Goal: Task Accomplishment & Management: Manage account settings

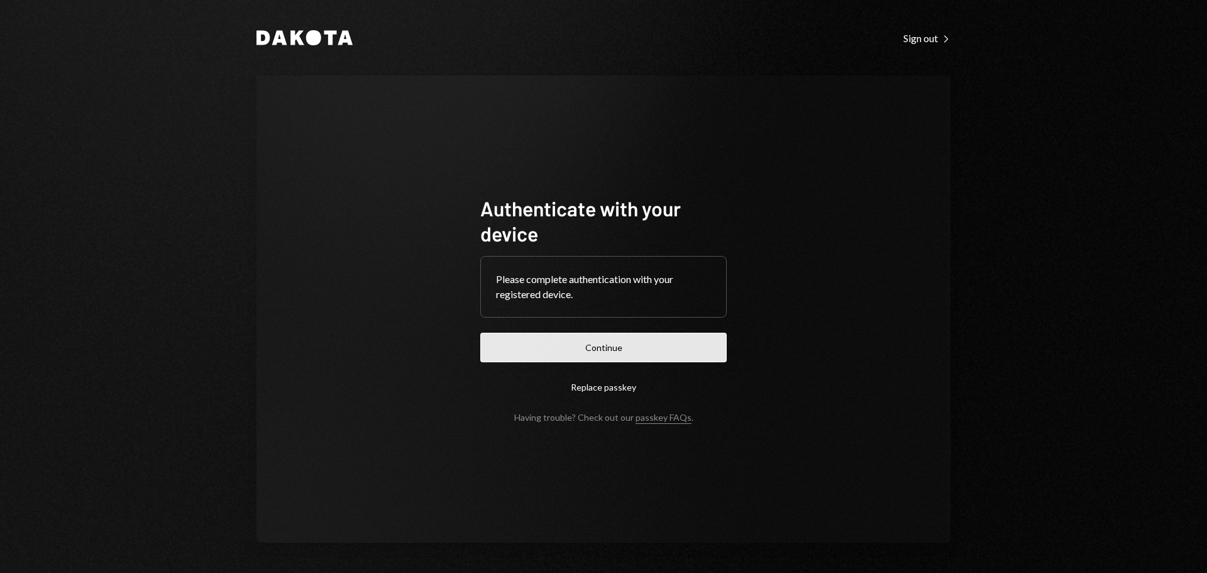
click at [586, 335] on button "Continue" at bounding box center [603, 347] width 246 height 30
click at [630, 341] on button "Continue" at bounding box center [603, 347] width 246 height 30
click at [583, 354] on button "Continue" at bounding box center [603, 347] width 246 height 30
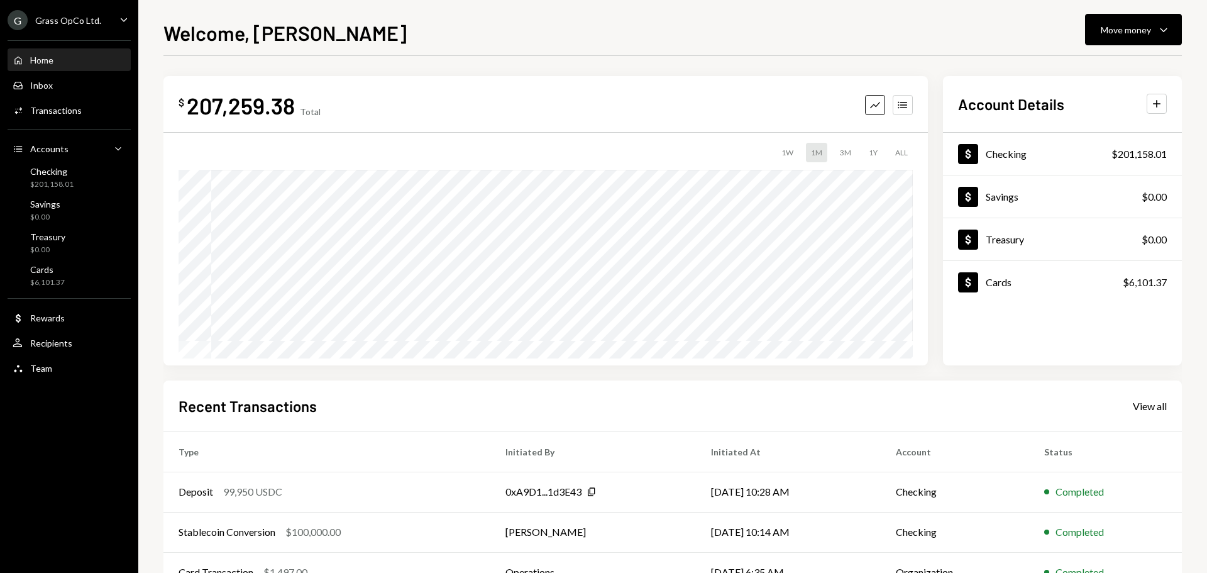
click at [94, 22] on div "Grass OpCo Ltd." at bounding box center [68, 20] width 66 height 11
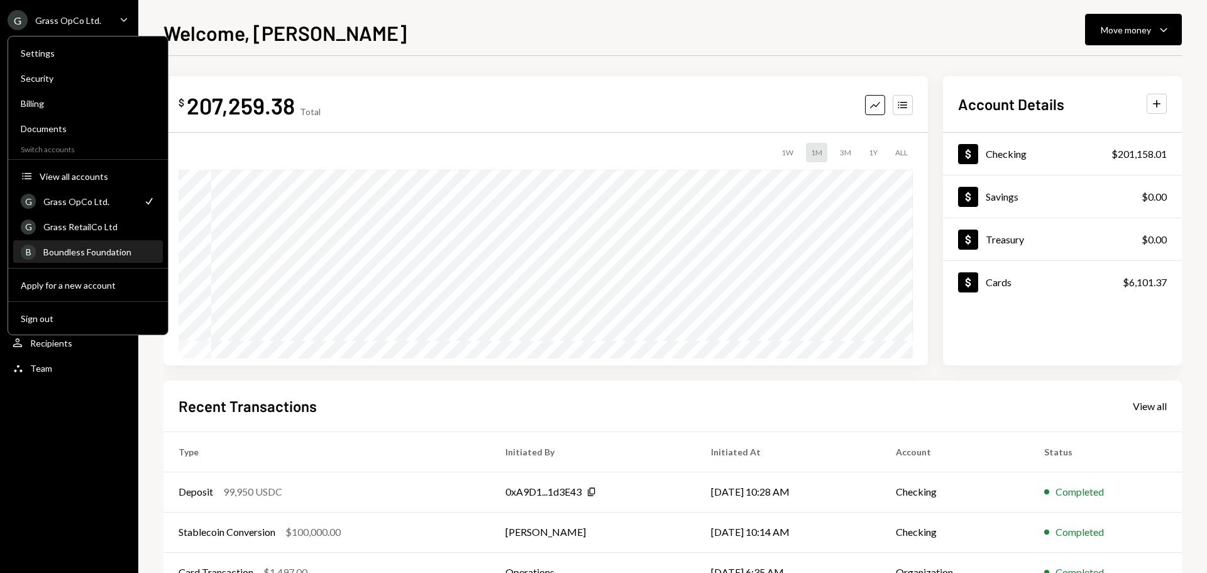
click at [97, 248] on div "Boundless Foundation" at bounding box center [99, 251] width 112 height 11
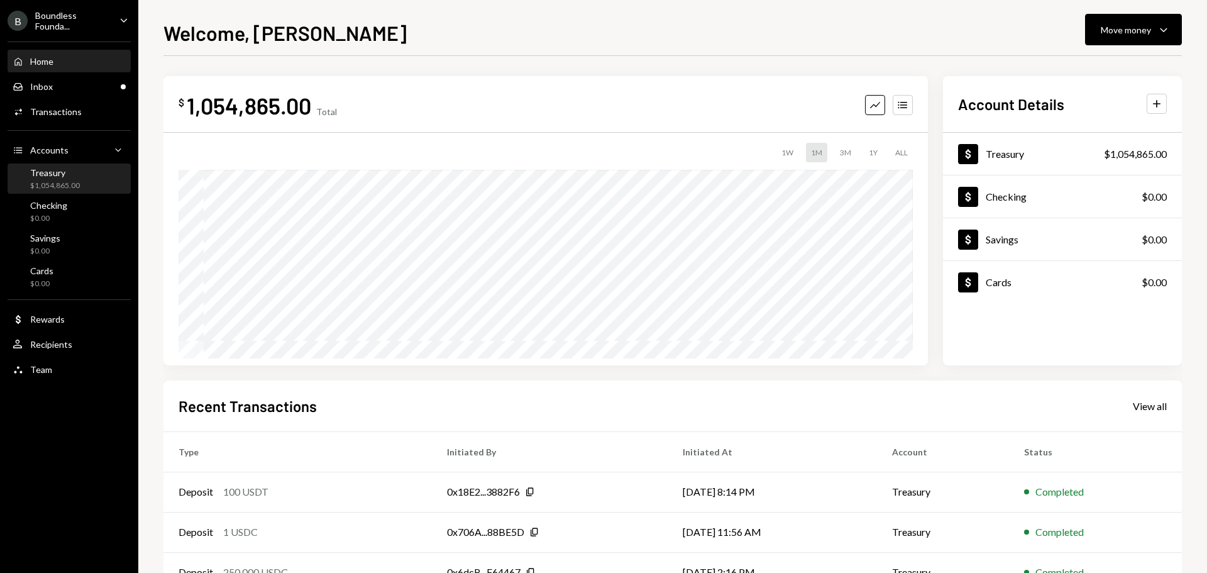
click at [68, 181] on div "$1,054,865.00" at bounding box center [55, 185] width 50 height 11
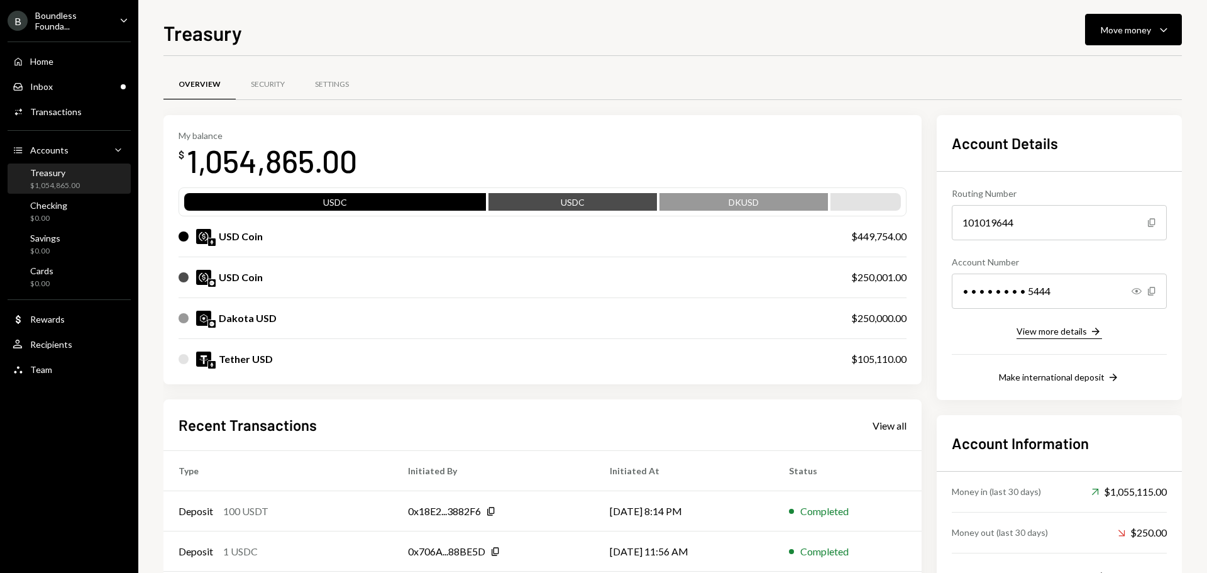
click at [1060, 332] on div "View more details" at bounding box center [1051, 331] width 70 height 11
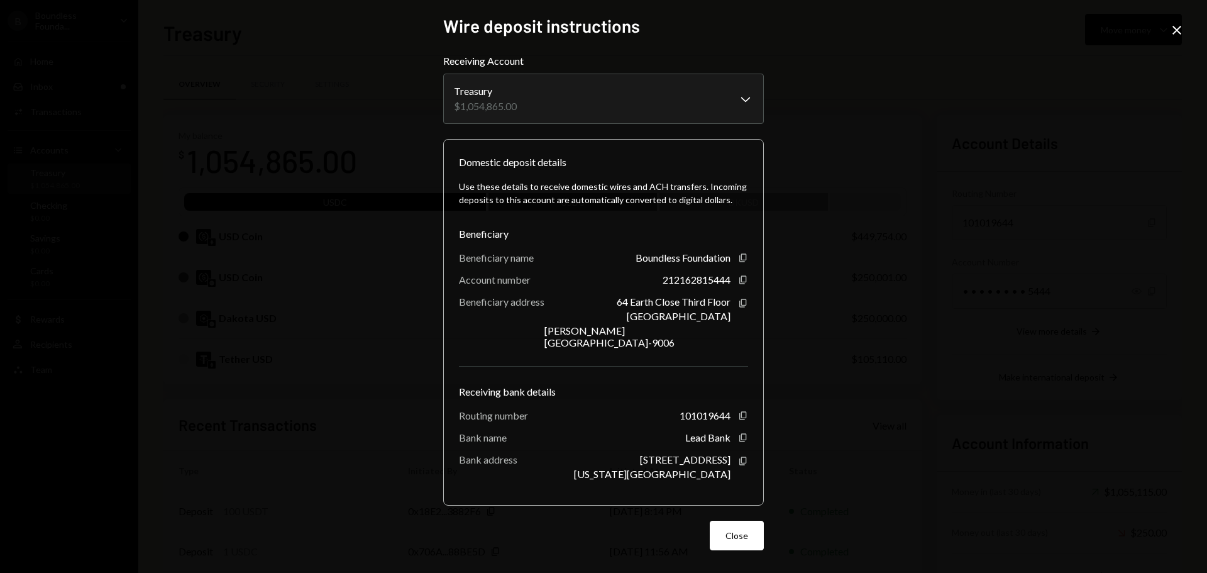
click at [1182, 30] on icon "Close" at bounding box center [1176, 30] width 15 height 15
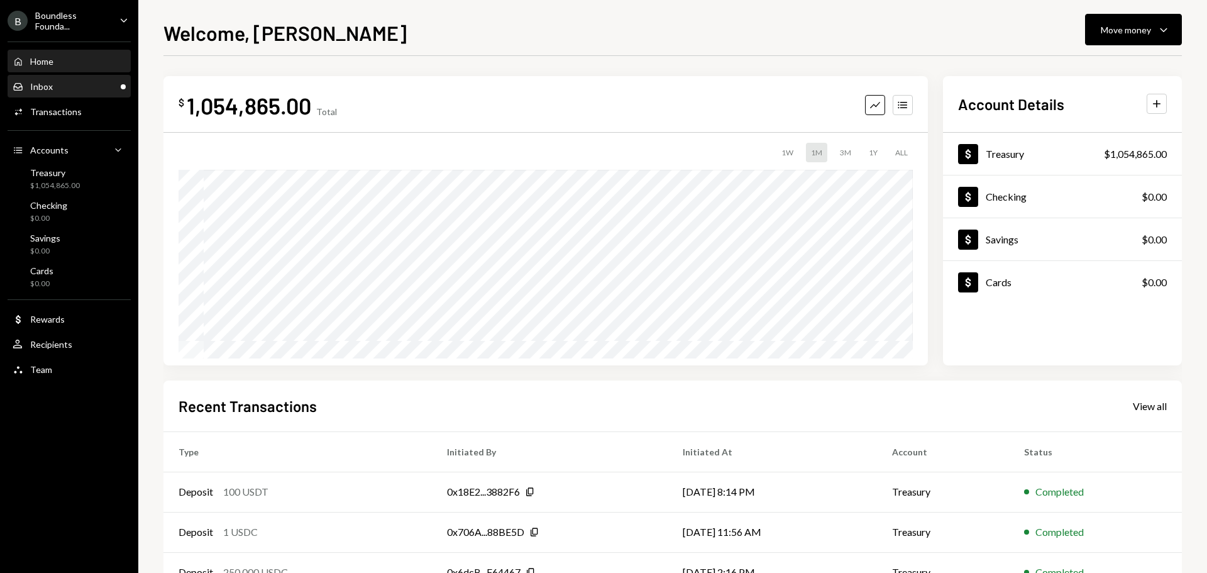
click at [43, 82] on div "Inbox" at bounding box center [41, 86] width 23 height 11
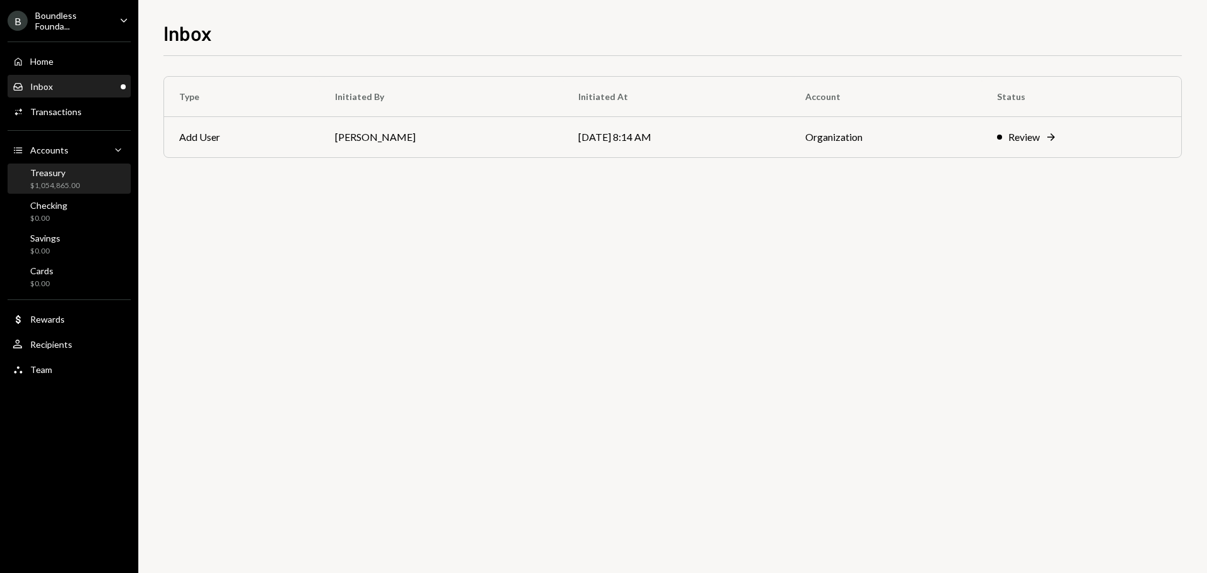
click at [62, 174] on div "Treasury" at bounding box center [55, 172] width 50 height 11
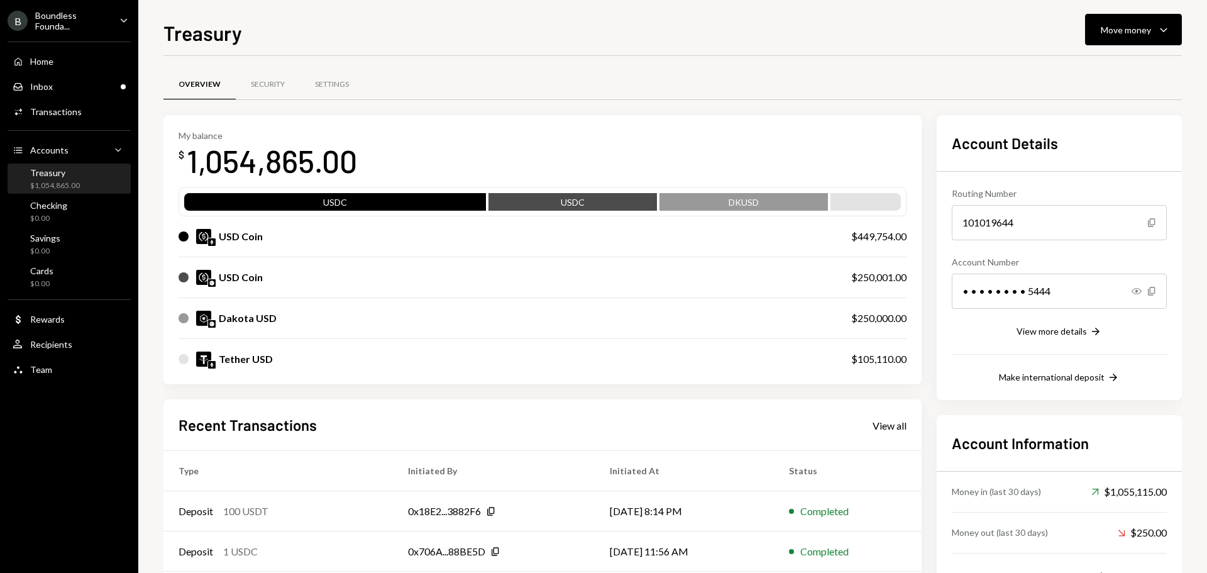
click at [72, 17] on div "Boundless Founda..." at bounding box center [72, 20] width 74 height 21
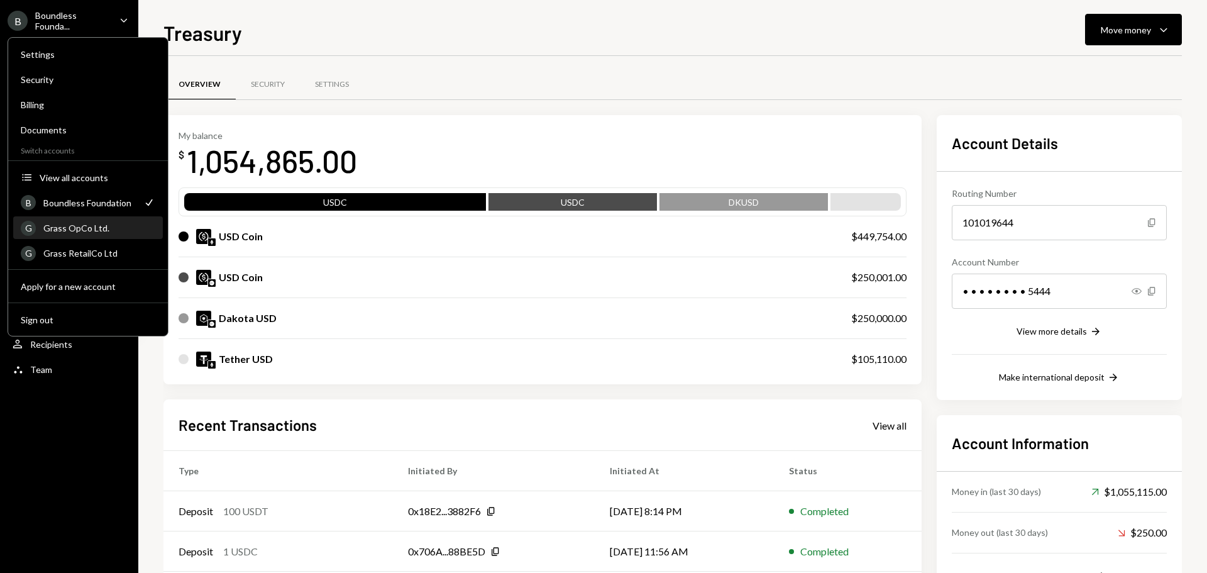
click at [85, 228] on div "Grass OpCo Ltd." at bounding box center [99, 227] width 112 height 11
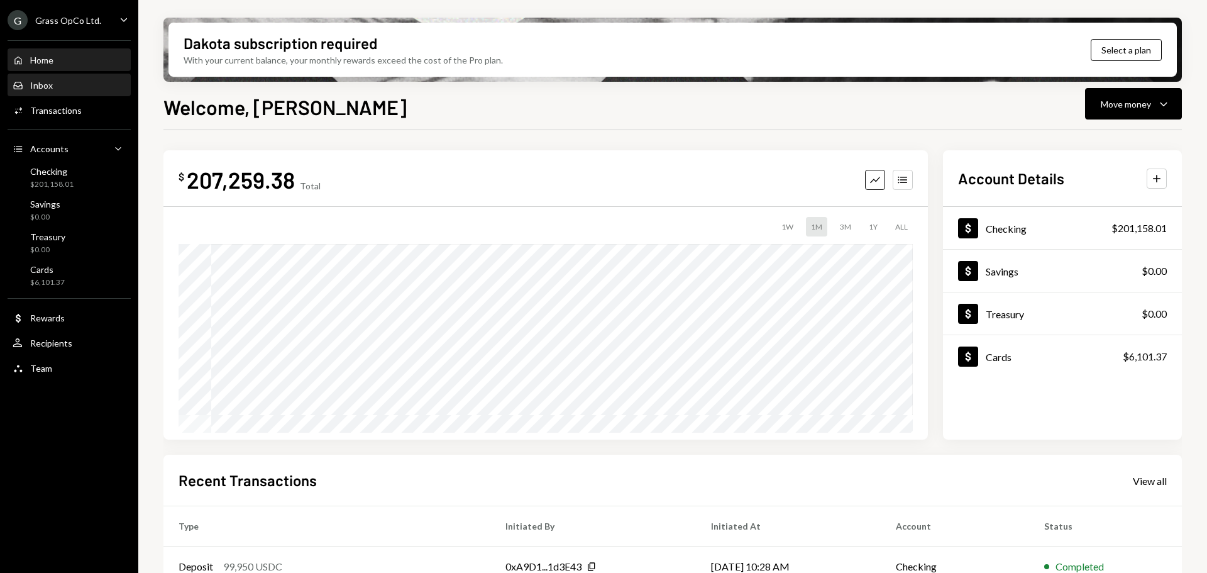
click at [66, 85] on div "Inbox Inbox" at bounding box center [69, 85] width 113 height 11
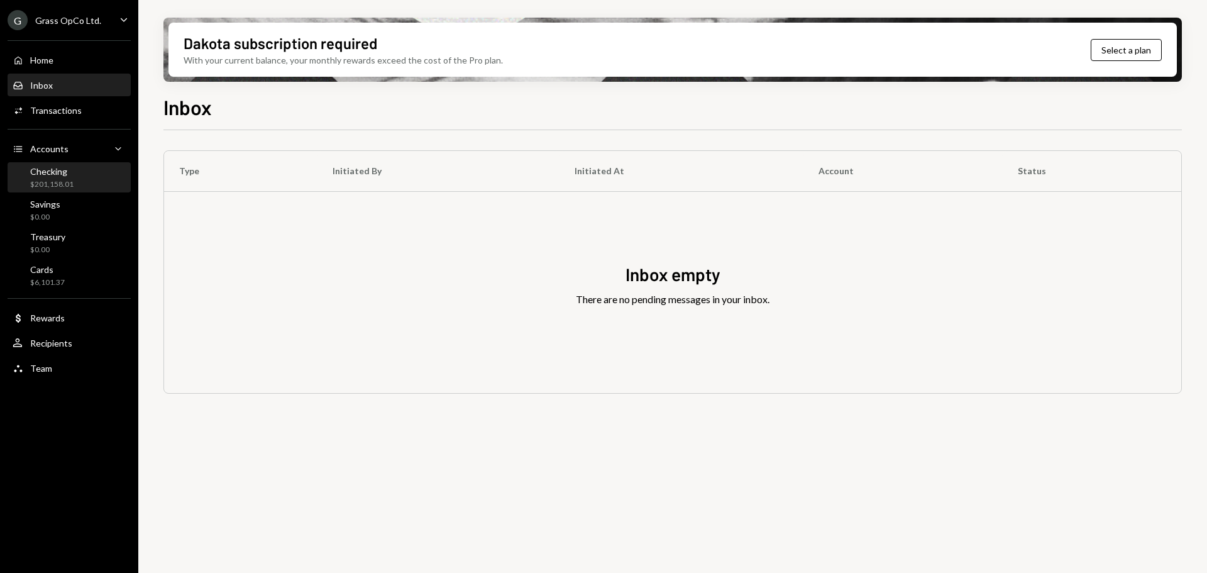
click at [67, 176] on div "Checking" at bounding box center [51, 171] width 43 height 11
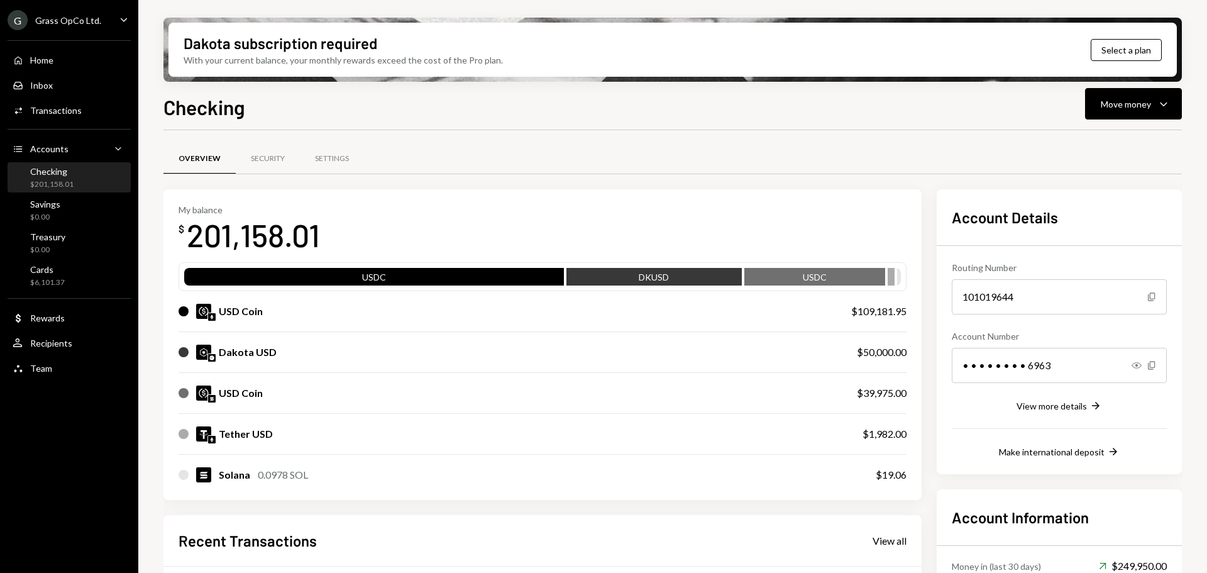
scroll to position [245, 0]
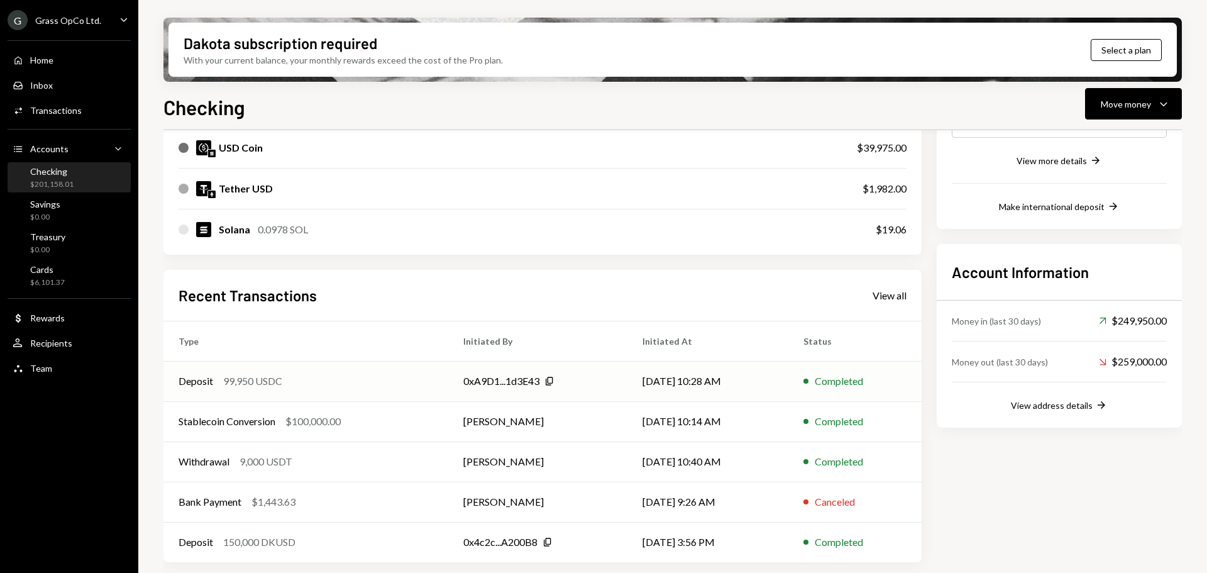
click at [354, 388] on div "Deposit 99,950 USDC" at bounding box center [305, 380] width 255 height 15
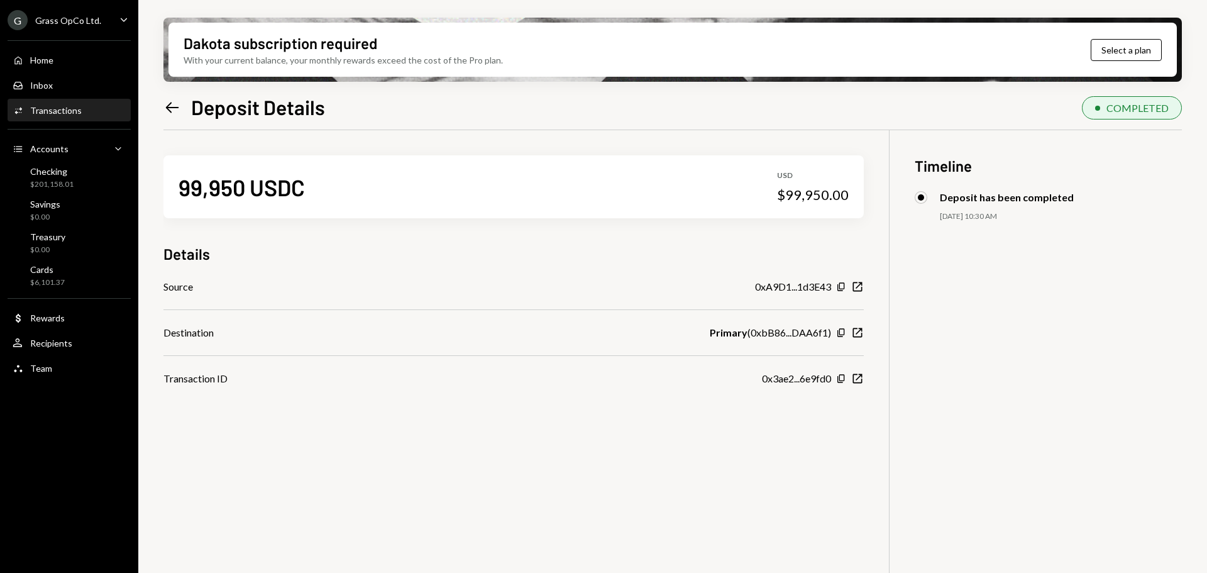
click at [173, 112] on icon "Left Arrow" at bounding box center [172, 108] width 18 height 18
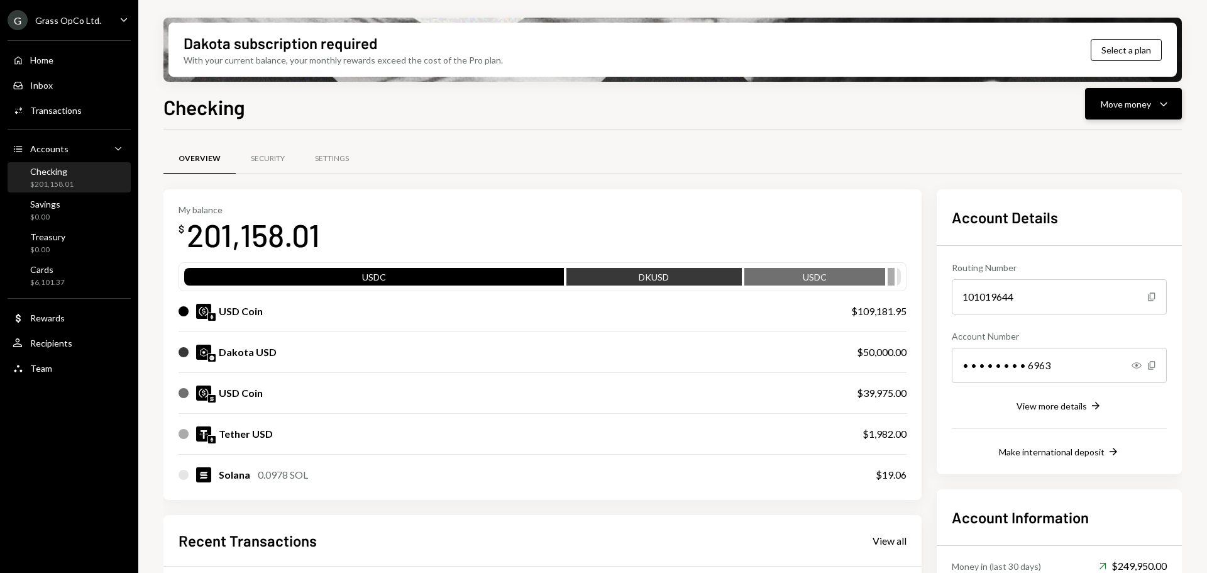
click at [1151, 96] on div "Move money Caret Down" at bounding box center [1132, 103] width 65 height 15
click at [1087, 200] on div "Deposit" at bounding box center [1123, 198] width 92 height 13
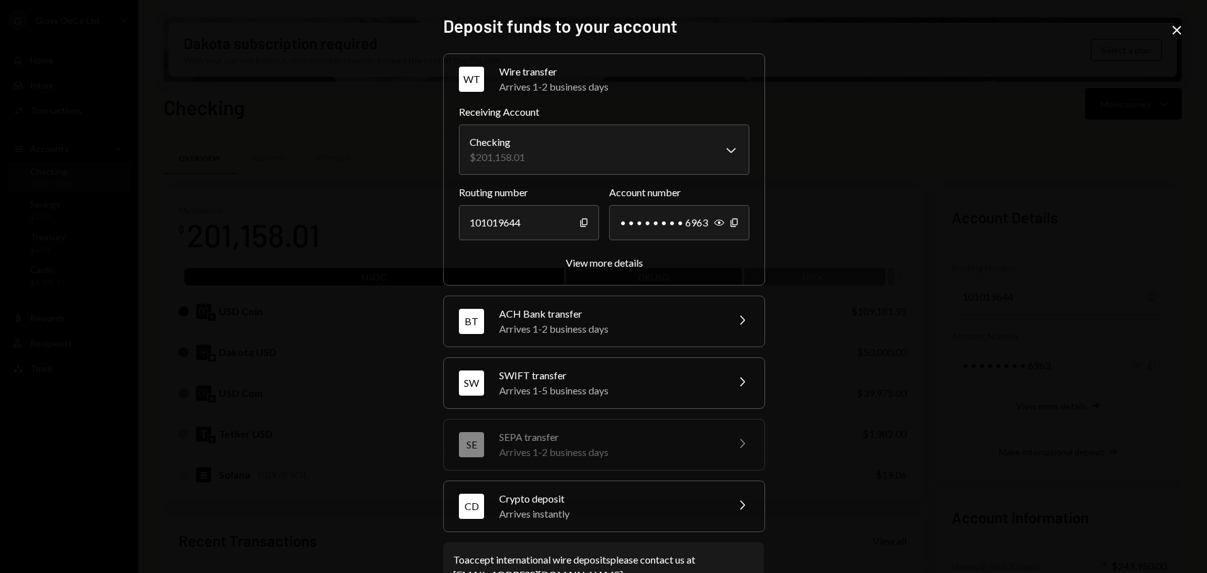
click at [1178, 28] on icon at bounding box center [1176, 30] width 9 height 9
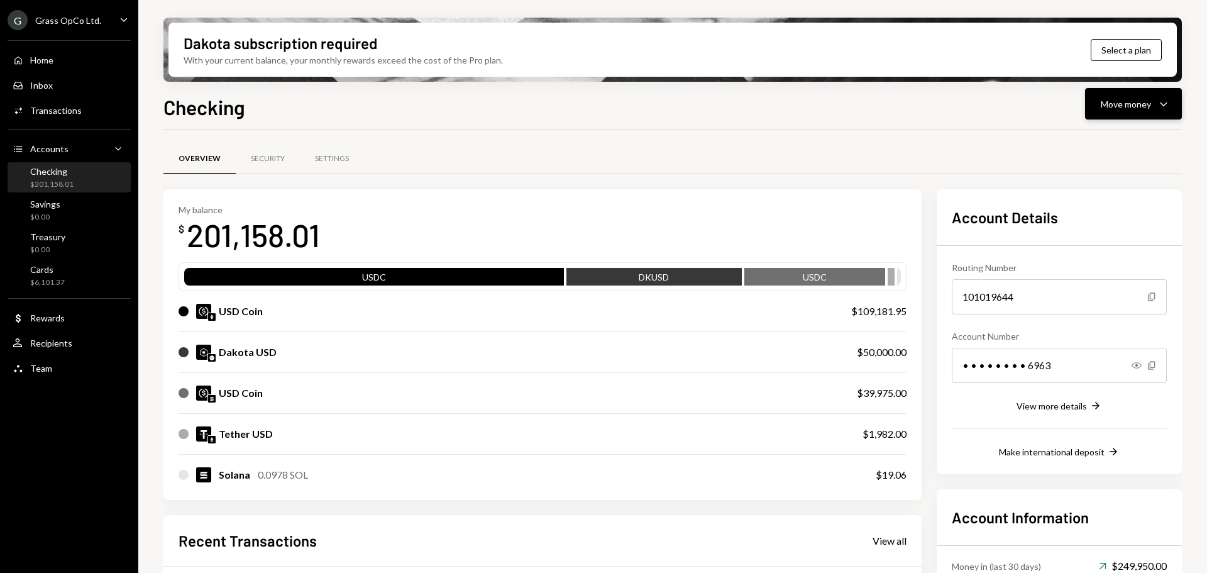
click at [1113, 107] on div "Move money" at bounding box center [1125, 103] width 50 height 13
click at [1088, 143] on div "Send" at bounding box center [1123, 141] width 92 height 13
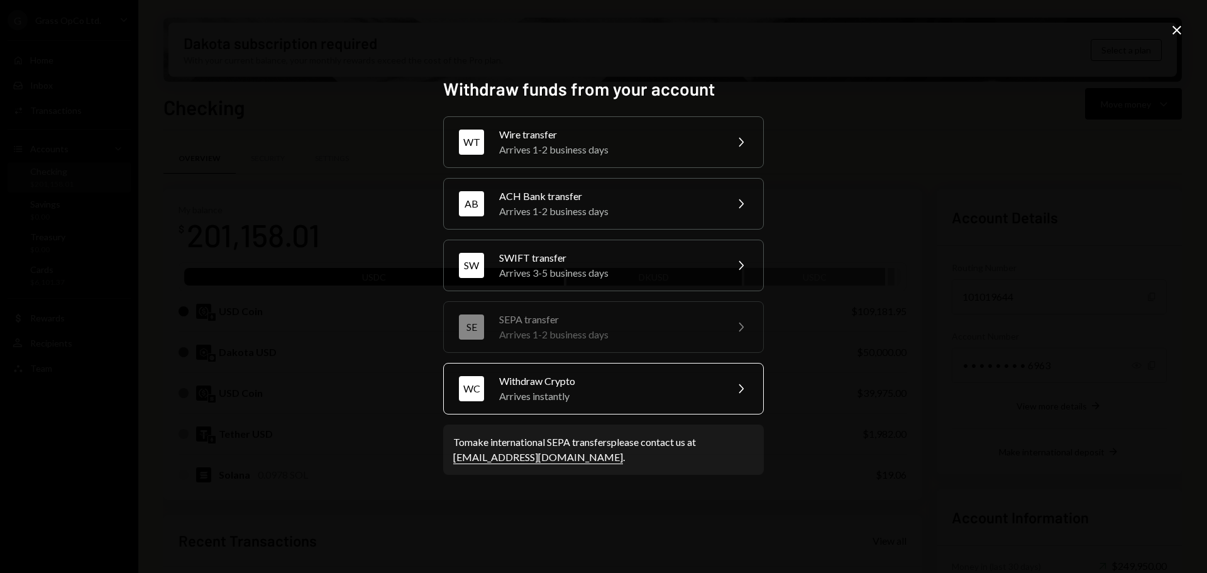
click at [573, 385] on div "Withdraw Crypto" at bounding box center [608, 380] width 219 height 15
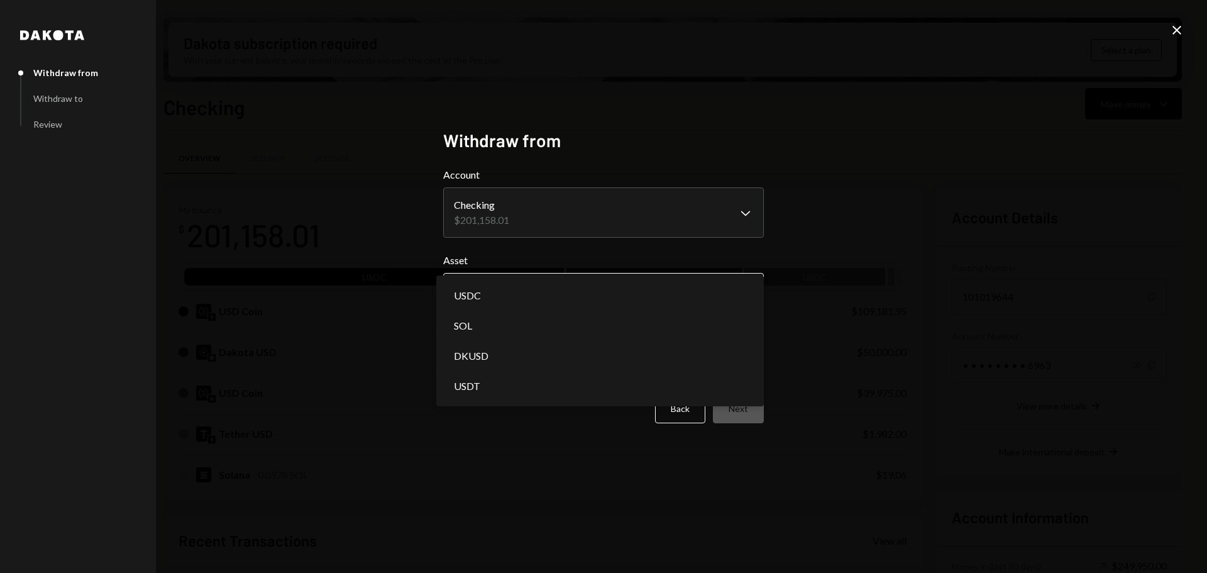
click at [520, 287] on body "G Grass OpCo Ltd. Caret Down Home Home Inbox Inbox Activities Transactions Acco…" at bounding box center [603, 286] width 1207 height 573
select select "****"
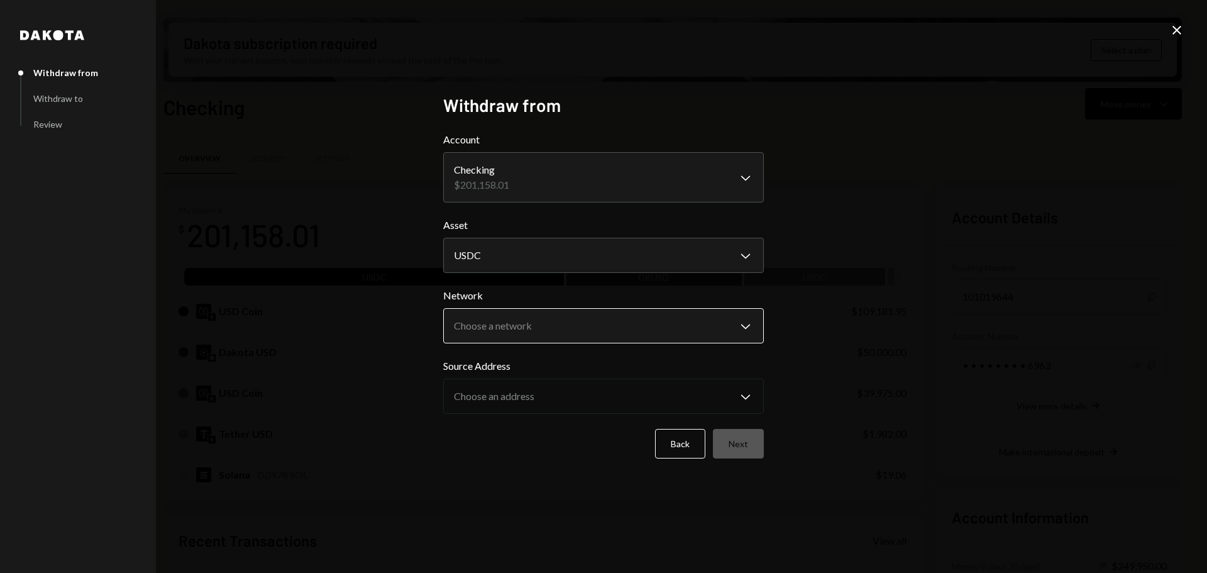
click at [492, 327] on body "G Grass OpCo Ltd. Caret Down Home Home Inbox Inbox Activities Transactions Acco…" at bounding box center [603, 286] width 1207 height 573
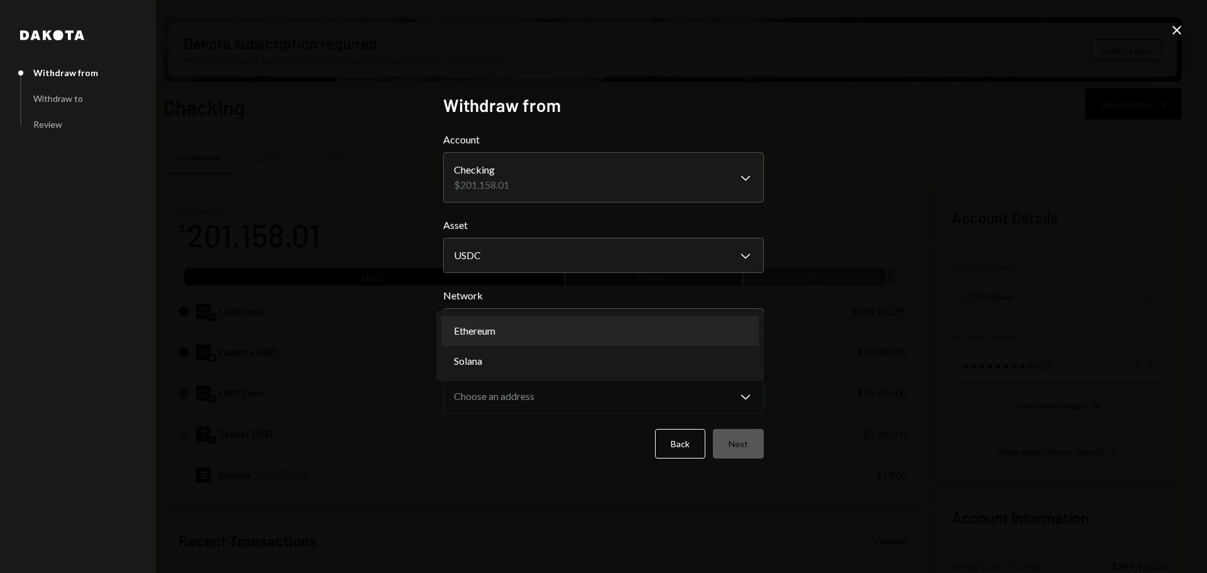
select select "**********"
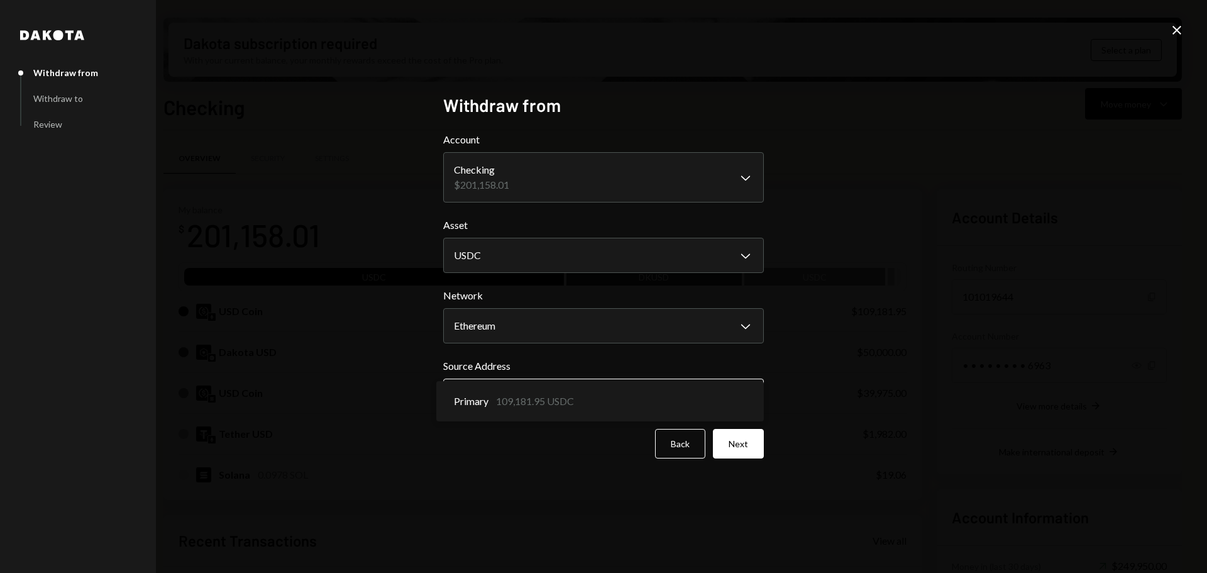
click at [495, 397] on body "G Grass OpCo Ltd. Caret Down Home Home Inbox Inbox Activities Transactions Acco…" at bounding box center [603, 286] width 1207 height 573
click at [735, 441] on button "Next" at bounding box center [738, 444] width 51 height 30
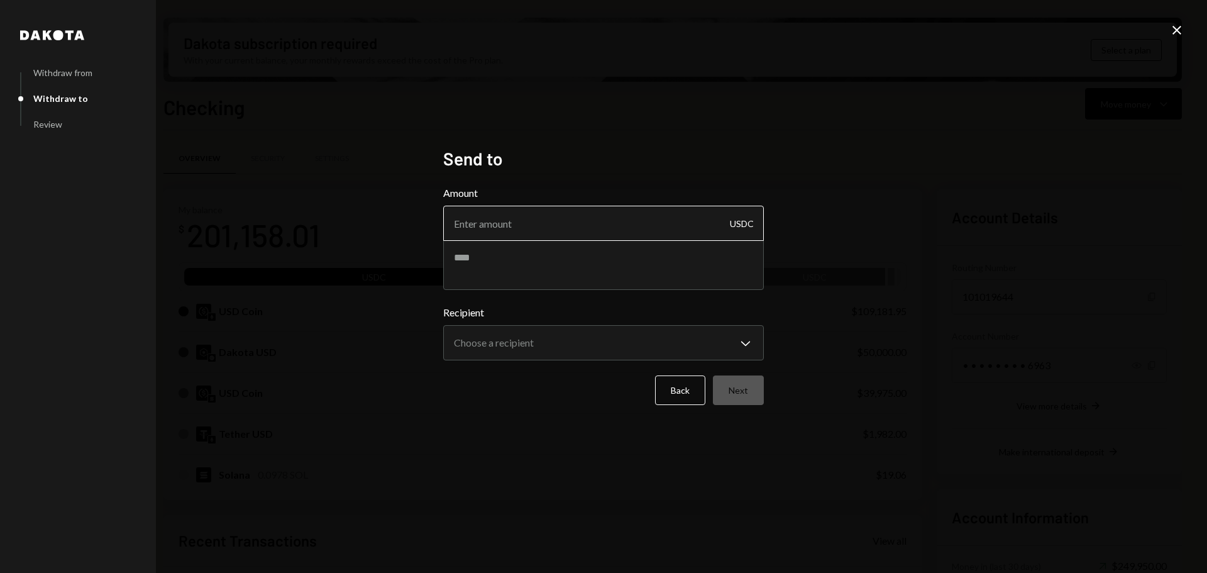
click at [525, 224] on input "Amount" at bounding box center [603, 223] width 321 height 35
type input "10"
click at [498, 266] on textarea at bounding box center [603, 264] width 321 height 50
click at [505, 347] on body "G Grass OpCo Ltd. Caret Down Home Home Inbox Inbox Activities Transactions Acco…" at bounding box center [603, 286] width 1207 height 573
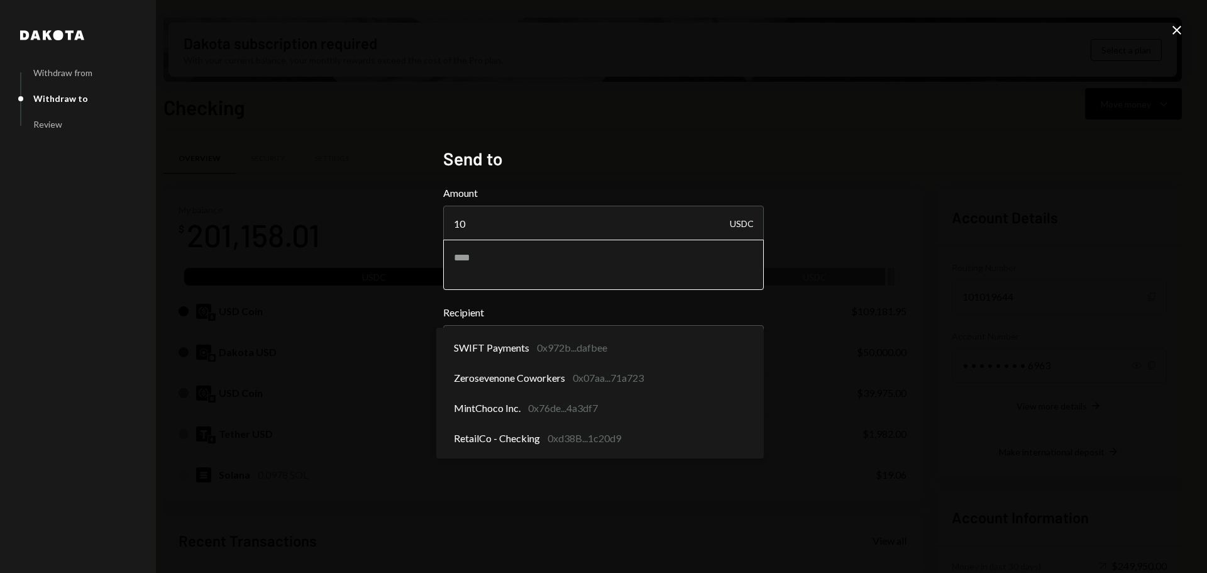
select select "**********"
drag, startPoint x: 498, startPoint y: 436, endPoint x: 509, endPoint y: 438, distance: 11.5
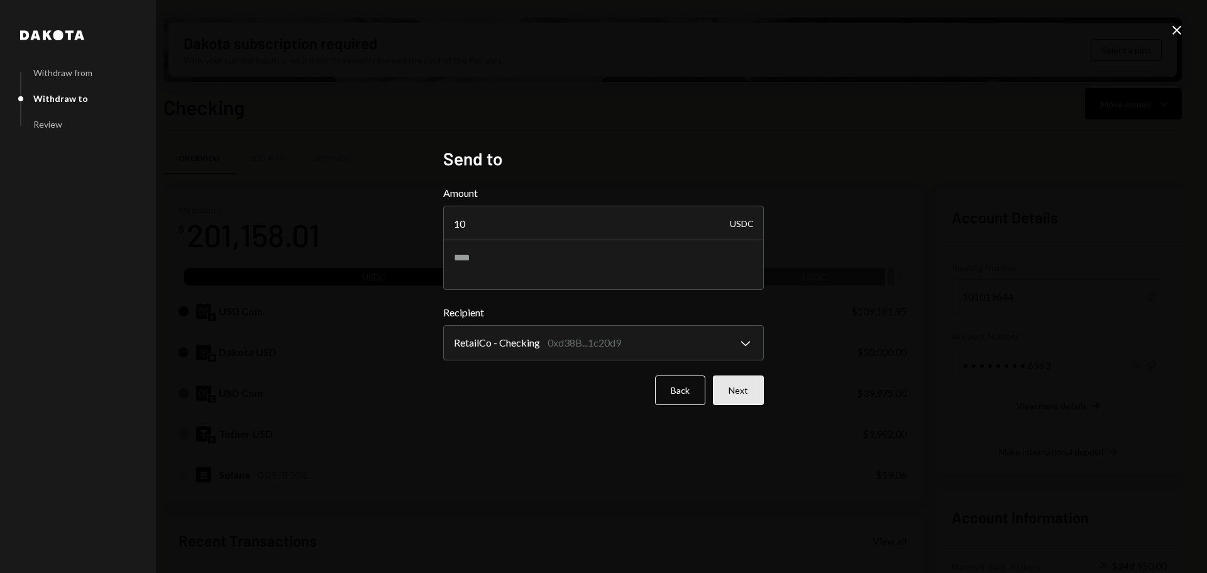
click at [727, 390] on button "Next" at bounding box center [738, 390] width 51 height 30
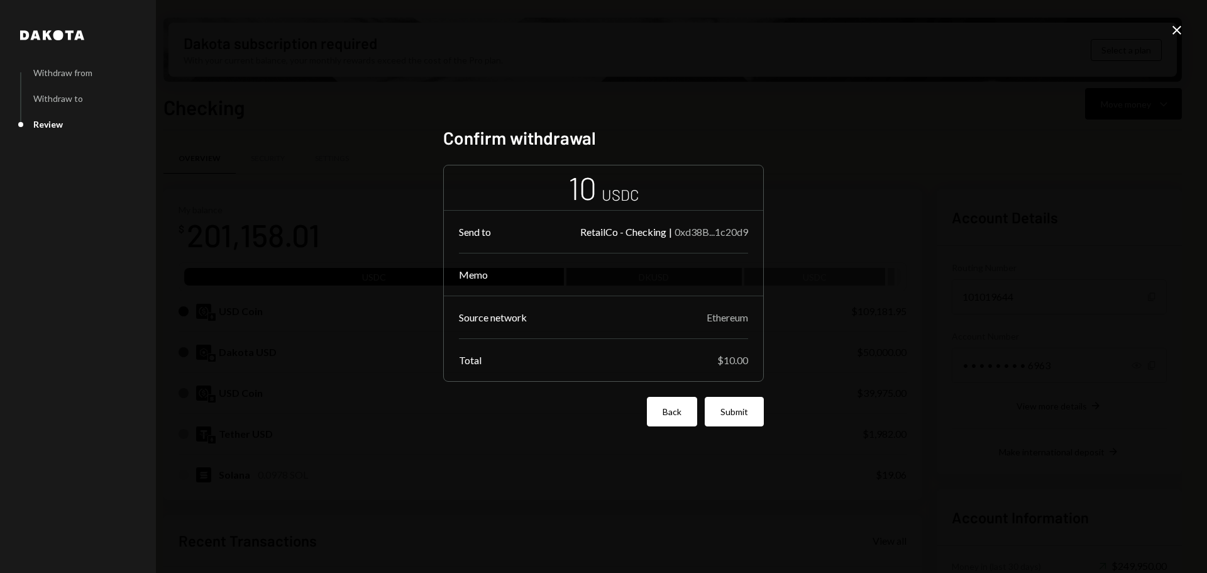
click at [661, 410] on button "Back" at bounding box center [672, 412] width 50 height 30
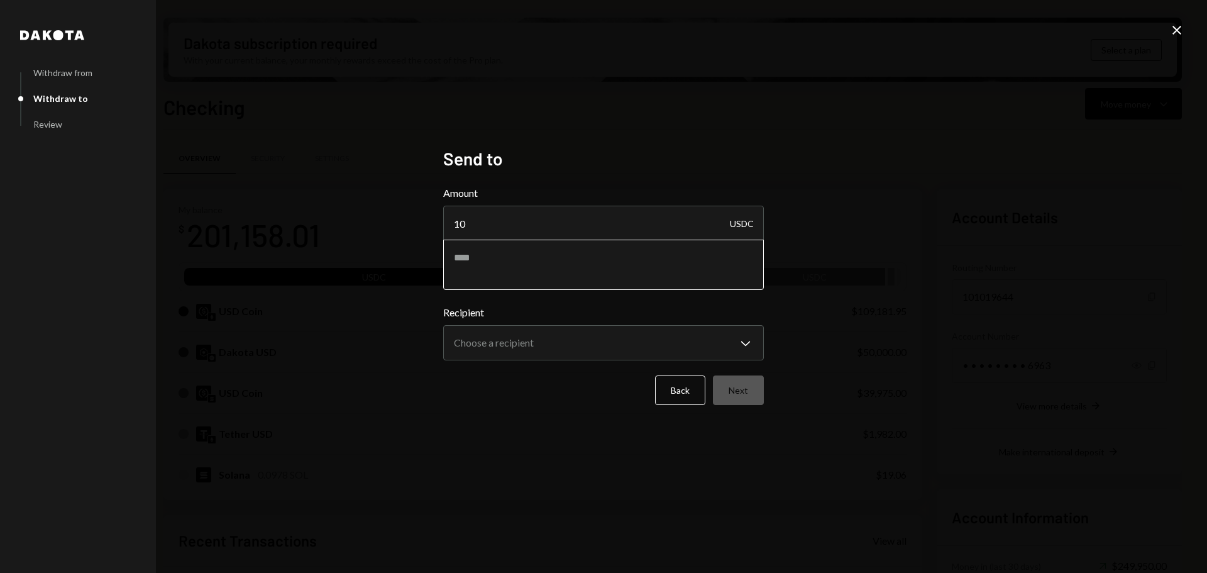
click at [534, 276] on textarea at bounding box center [603, 264] width 321 height 50
type textarea "*******"
click at [655, 350] on body "G Grass OpCo Ltd. Caret Down Home Home Inbox Inbox Activities Transactions Acco…" at bounding box center [603, 286] width 1207 height 573
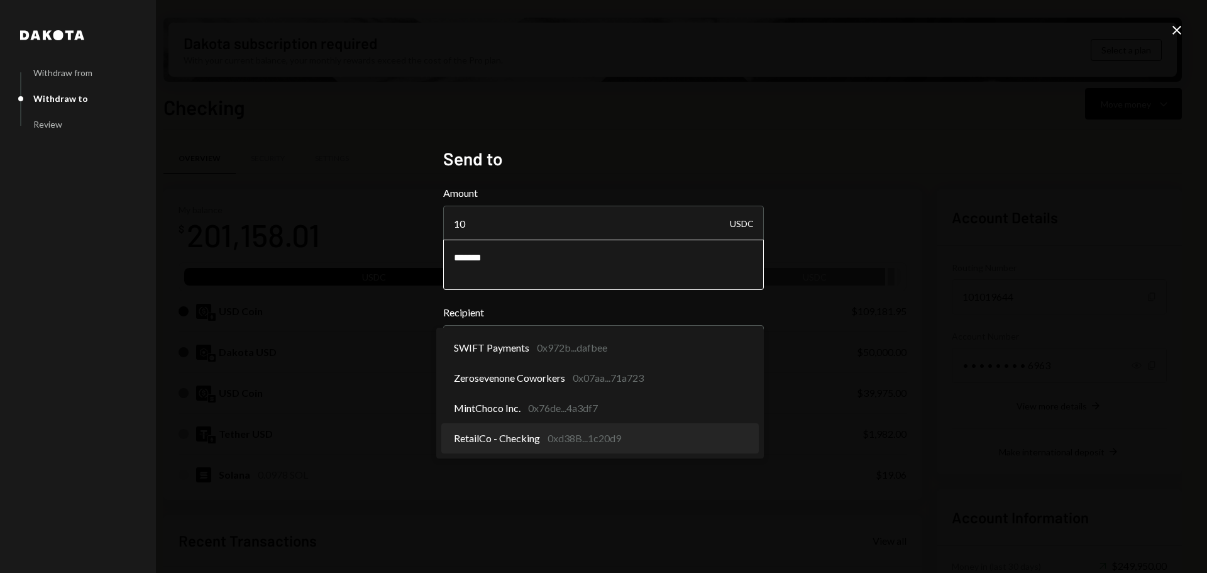
select select "**********"
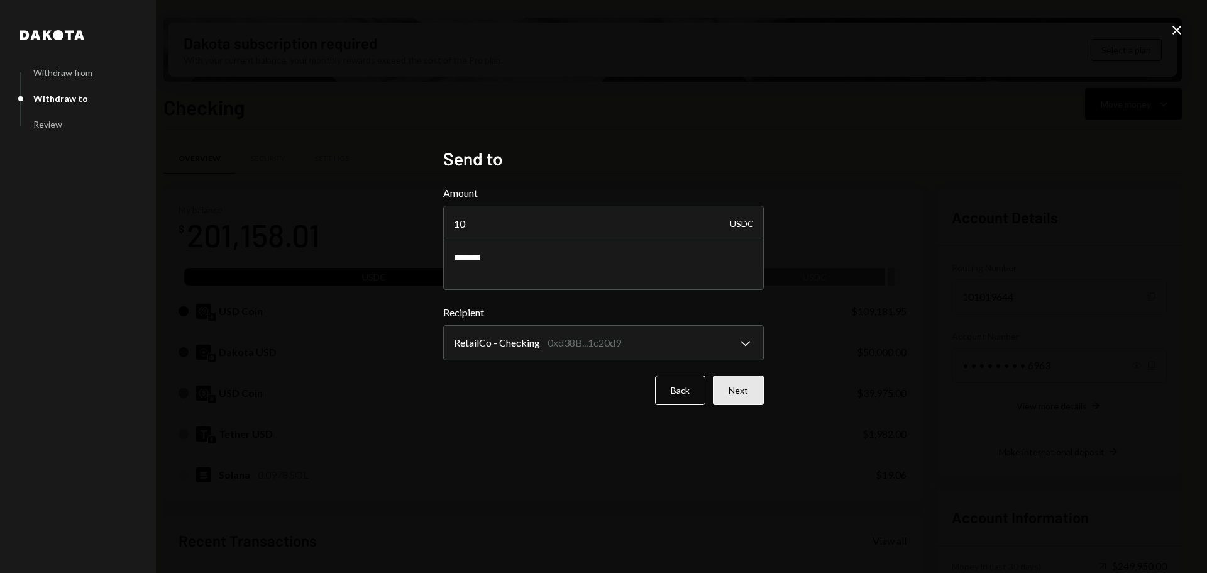
click at [743, 393] on button "Next" at bounding box center [738, 390] width 51 height 30
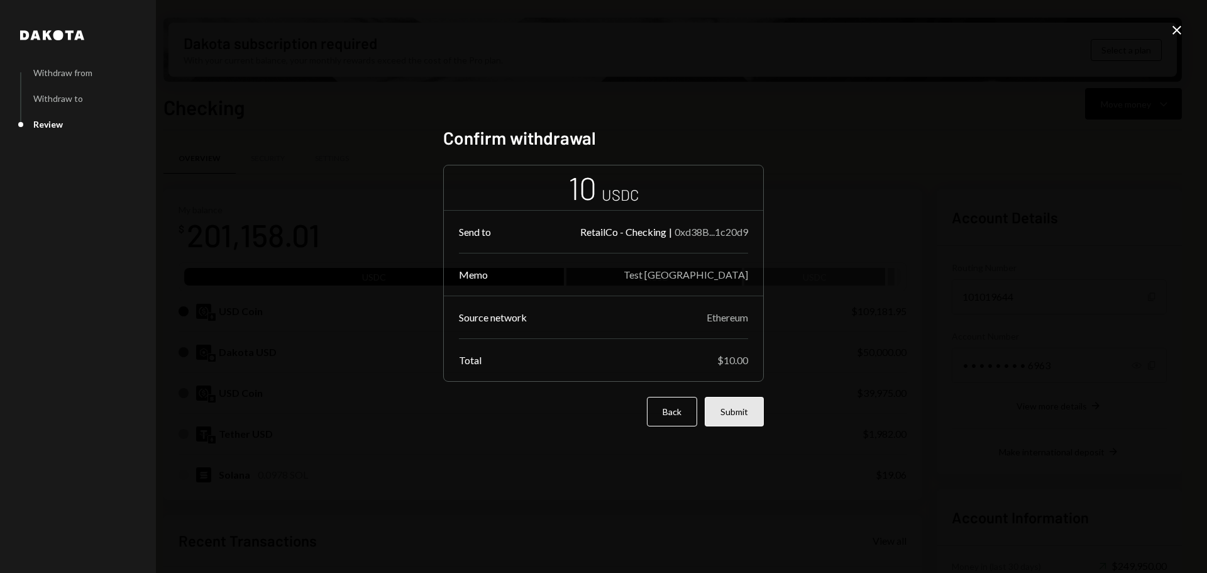
click at [748, 419] on button "Submit" at bounding box center [733, 412] width 59 height 30
click at [738, 414] on button "Submit" at bounding box center [733, 412] width 59 height 30
click at [1177, 25] on icon "Close" at bounding box center [1176, 30] width 15 height 15
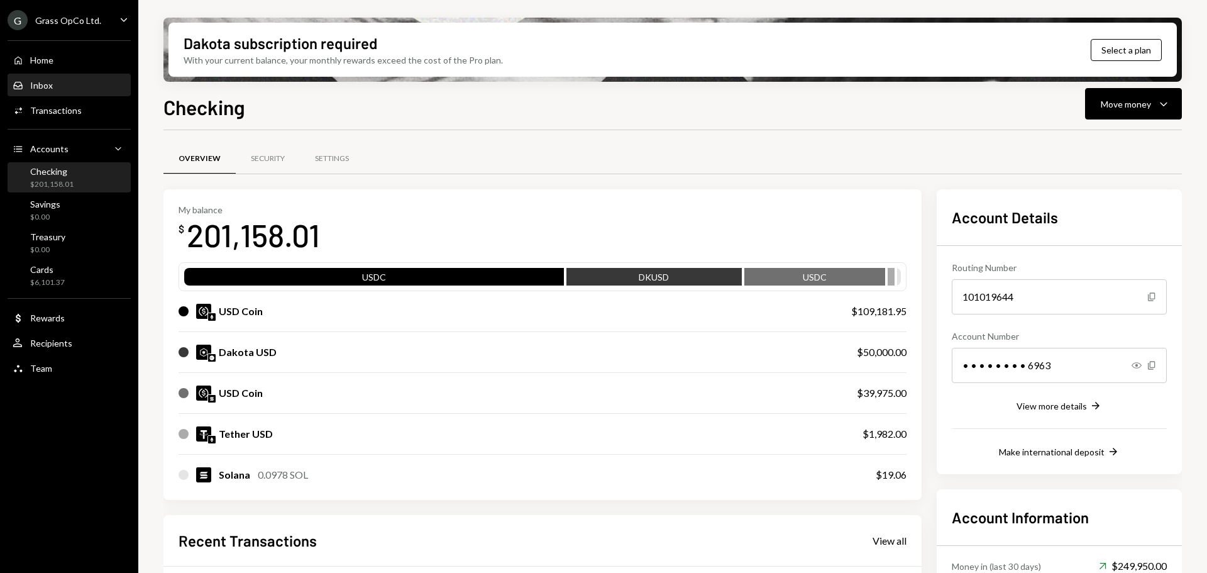
click at [31, 83] on div "Inbox" at bounding box center [41, 85] width 23 height 11
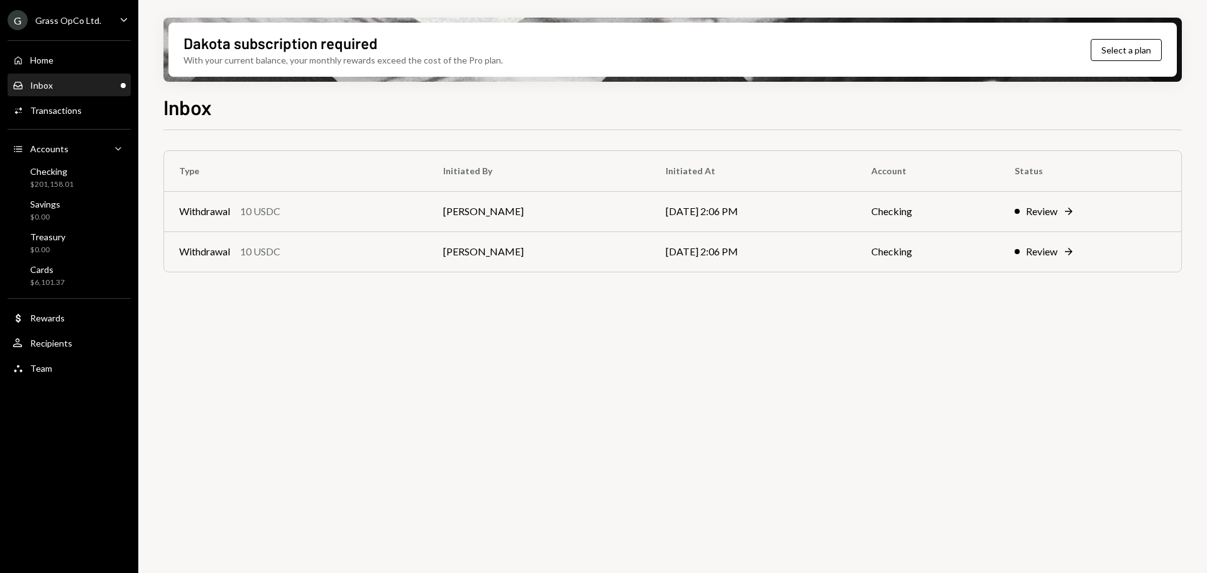
click at [106, 11] on div "G Grass OpCo Ltd. Caret Down" at bounding box center [69, 20] width 138 height 20
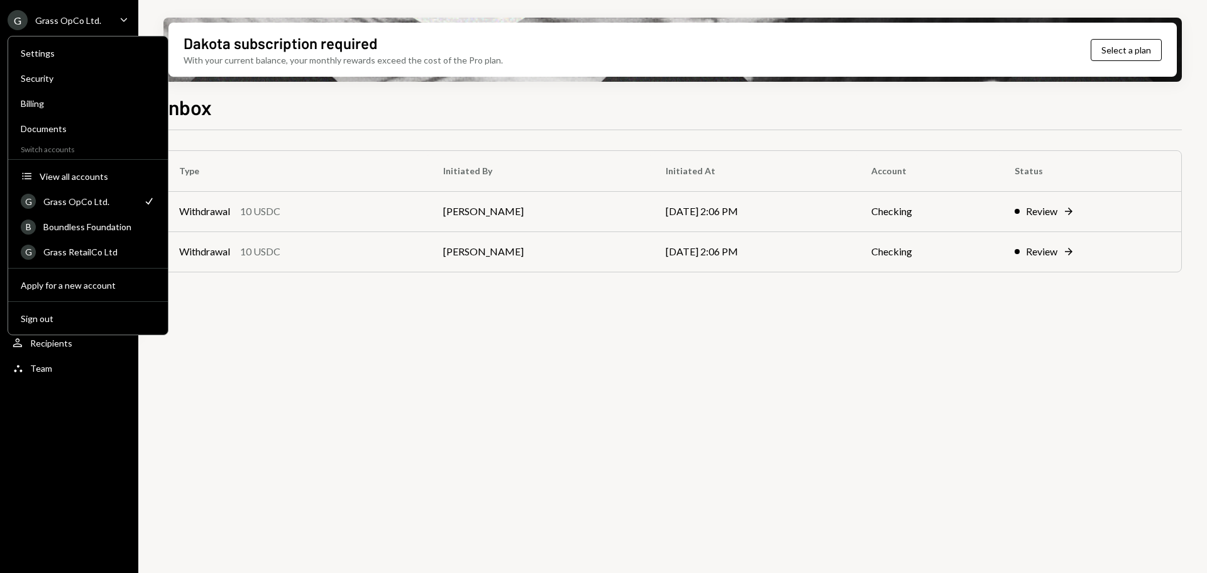
click at [106, 11] on div "G Grass OpCo Ltd. Caret Down" at bounding box center [69, 20] width 138 height 20
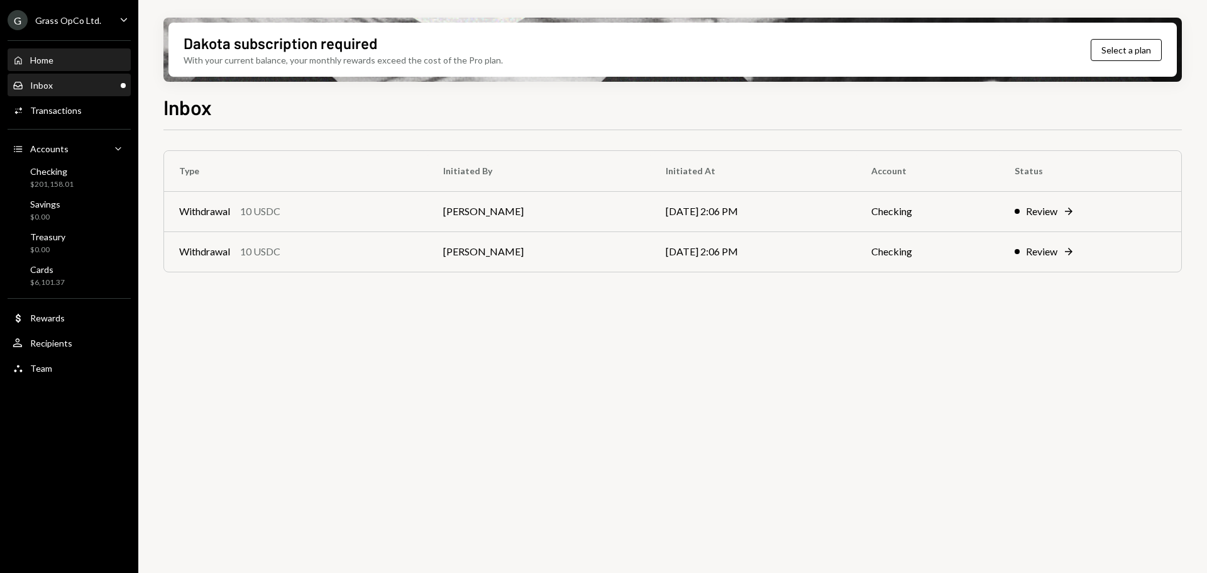
click at [57, 62] on div "Home Home" at bounding box center [69, 60] width 113 height 11
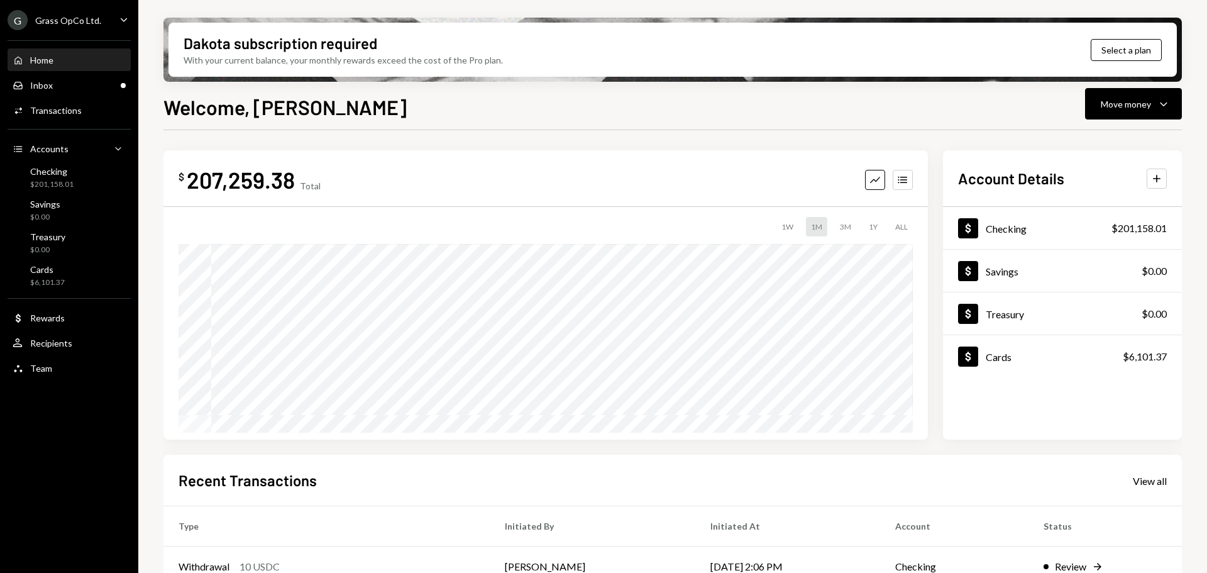
click at [56, 20] on div "Grass OpCo Ltd." at bounding box center [68, 20] width 66 height 11
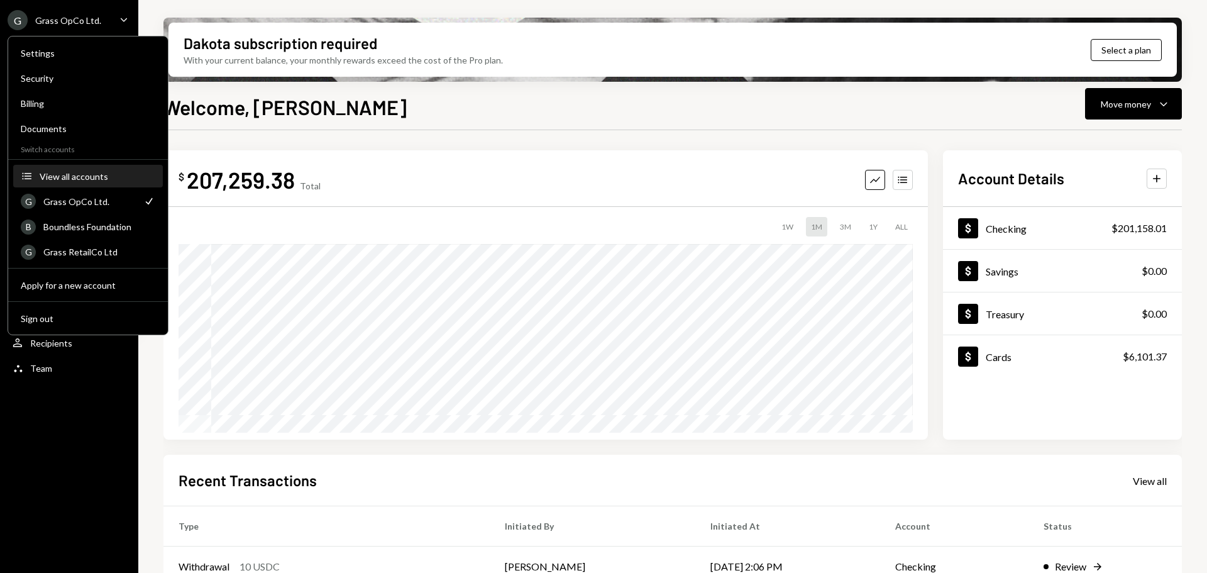
click at [82, 180] on div "View all accounts" at bounding box center [98, 176] width 116 height 11
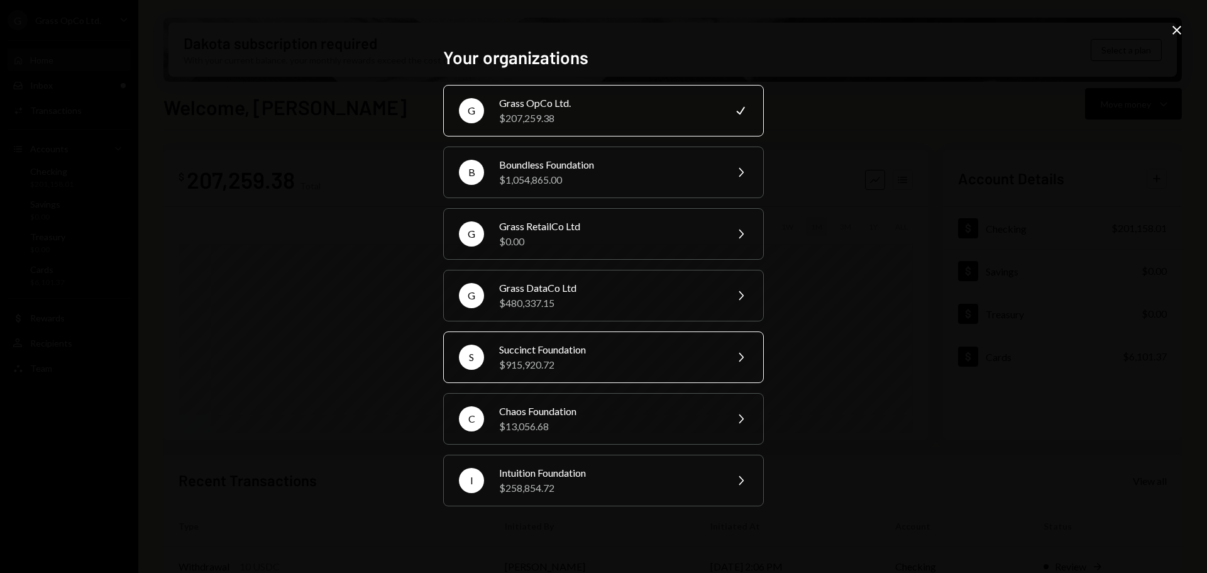
click at [561, 365] on div "$915,920.72" at bounding box center [608, 364] width 219 height 15
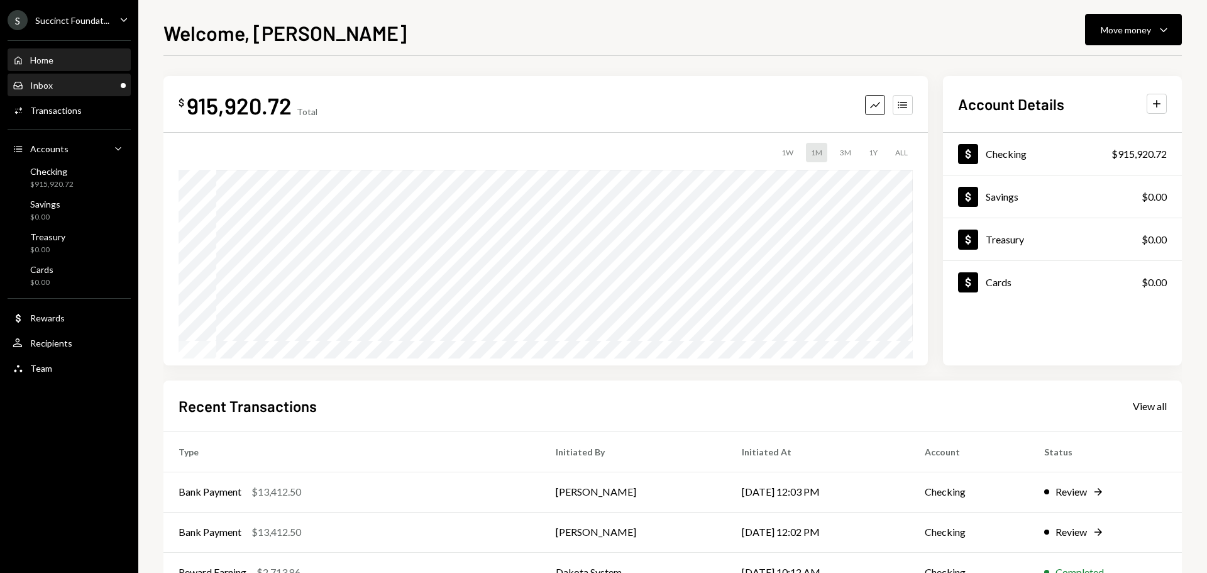
click at [60, 87] on div "Inbox Inbox" at bounding box center [69, 85] width 113 height 11
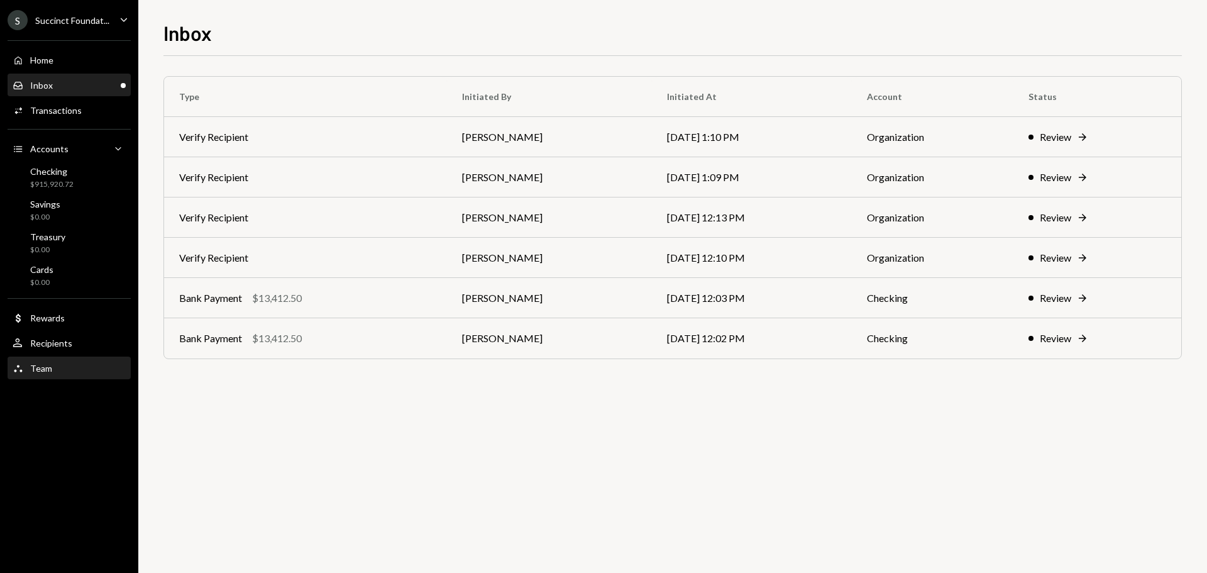
click at [49, 368] on div "Team" at bounding box center [41, 368] width 22 height 11
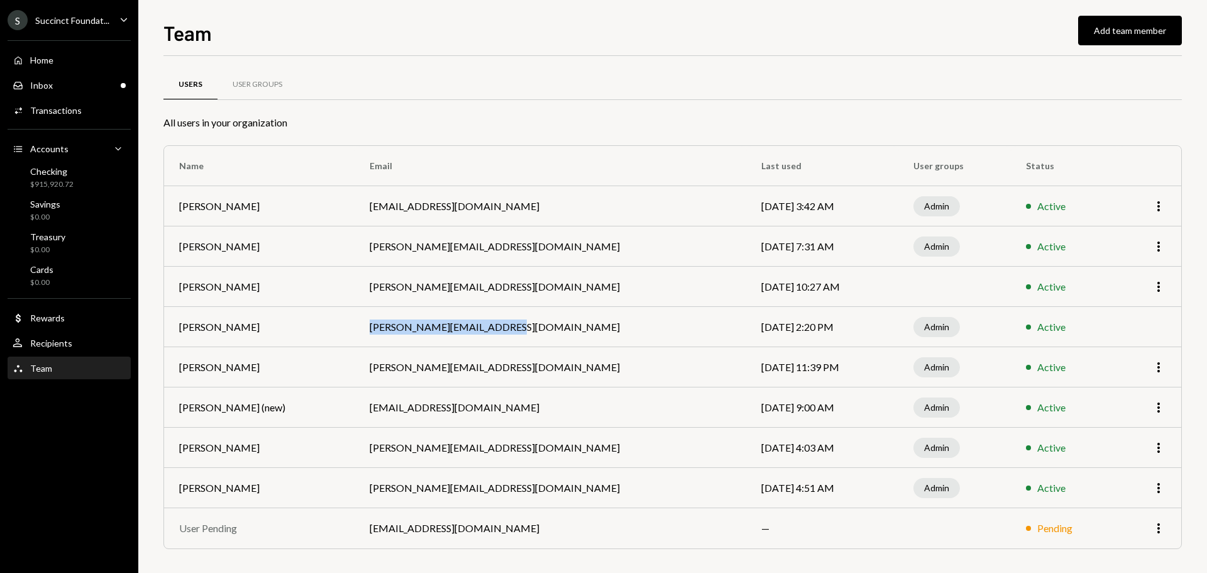
drag, startPoint x: 393, startPoint y: 328, endPoint x: 592, endPoint y: 329, distance: 199.2
click at [592, 329] on td "[PERSON_NAME][EMAIL_ADDRESS][DOMAIN_NAME]" at bounding box center [550, 327] width 392 height 40
click at [87, 26] on div "S Succinct Foundat..." at bounding box center [59, 20] width 102 height 20
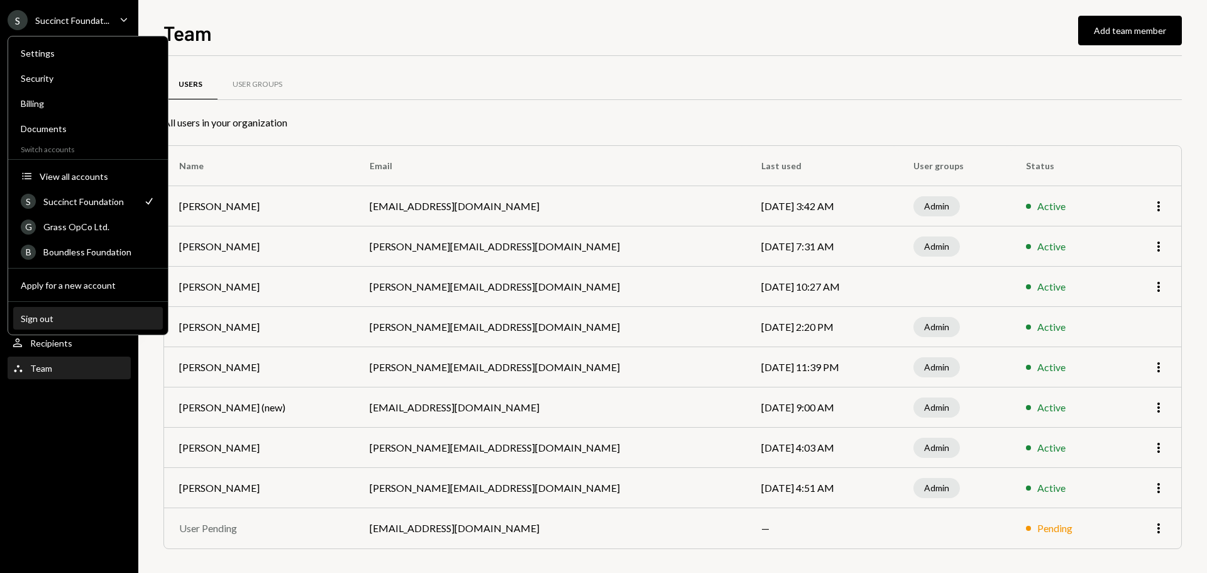
click at [50, 315] on div "Sign out" at bounding box center [88, 318] width 134 height 11
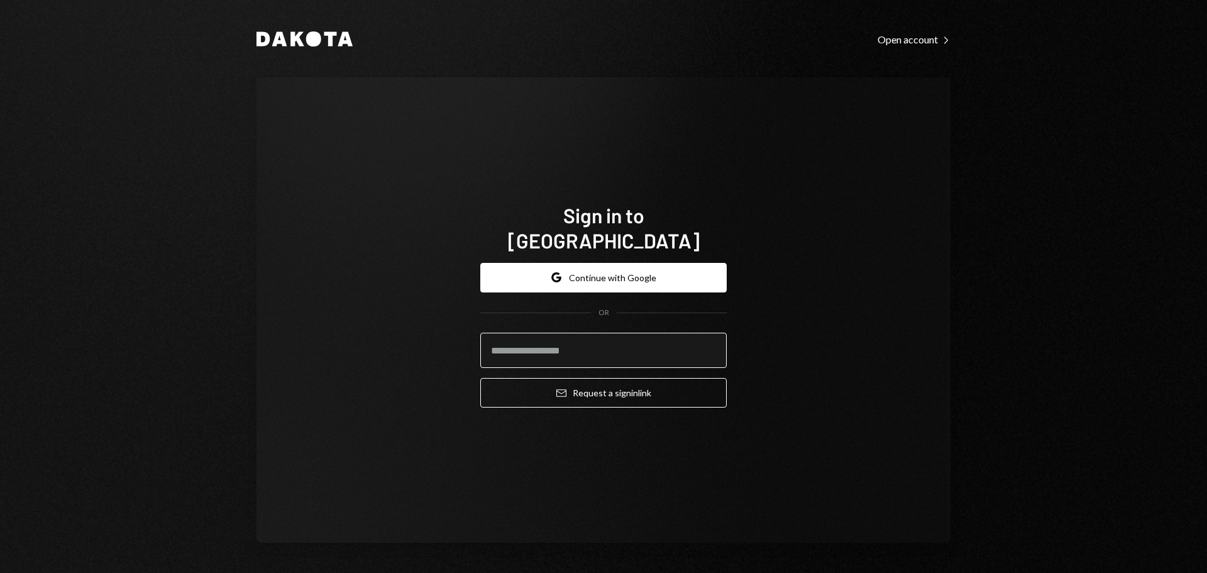
click at [588, 332] on input "email" at bounding box center [603, 349] width 246 height 35
type input "**********"
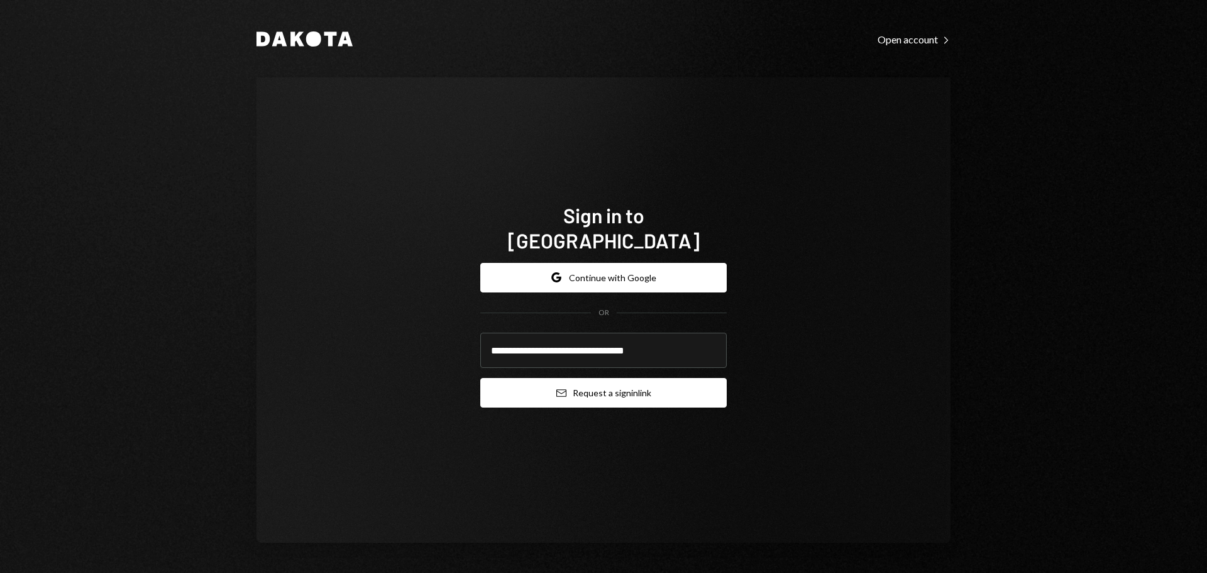
click at [617, 378] on button "Email Request a sign in link" at bounding box center [603, 393] width 246 height 30
